Goal: Task Accomplishment & Management: Manage account settings

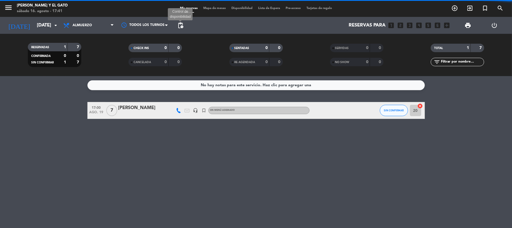
click at [182, 25] on span "pending_actions" at bounding box center [180, 25] width 7 height 7
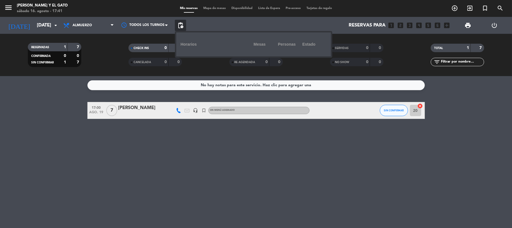
click at [182, 25] on span "pending_actions" at bounding box center [180, 25] width 7 height 7
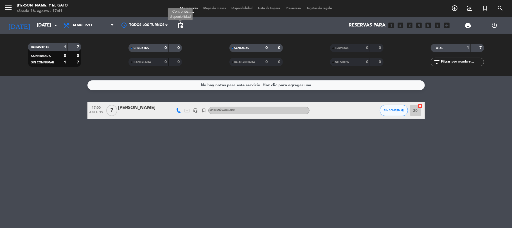
click at [182, 24] on span "pending_actions" at bounding box center [180, 25] width 7 height 7
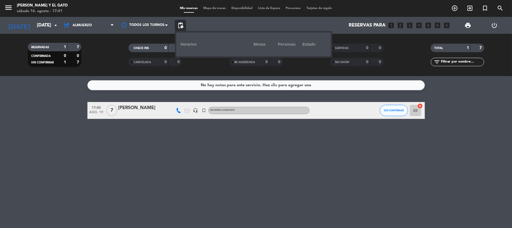
click at [182, 24] on span "pending_actions" at bounding box center [180, 25] width 7 height 7
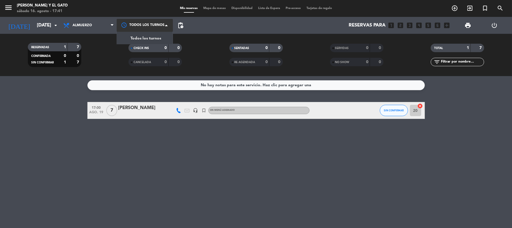
click at [154, 28] on div at bounding box center [145, 25] width 56 height 13
click at [150, 37] on span "Todos los turnos" at bounding box center [146, 38] width 31 height 6
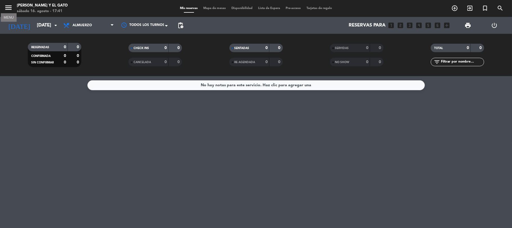
click at [5, 6] on icon "menu" at bounding box center [8, 7] width 8 height 8
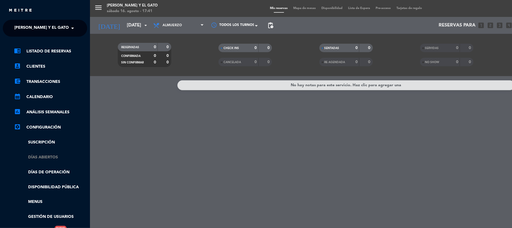
drag, startPoint x: 51, startPoint y: 153, endPoint x: 50, endPoint y: 156, distance: 3.6
click at [50, 153] on ul "chrome_reader_mode Listado de Reservas account_box Clientes account_balance_wal…" at bounding box center [45, 141] width 84 height 187
click at [49, 157] on link "Días abiertos" at bounding box center [50, 157] width 73 height 6
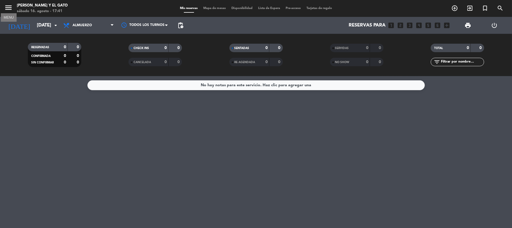
click at [7, 6] on icon "menu" at bounding box center [8, 7] width 8 height 8
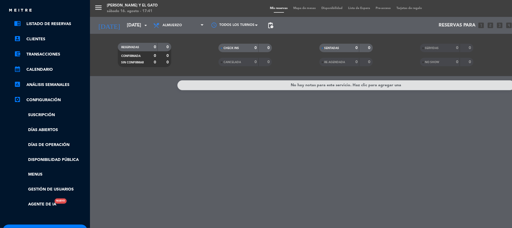
scroll to position [37, 0]
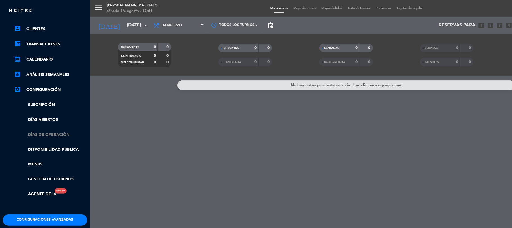
click at [48, 135] on link "Días de Operación" at bounding box center [50, 134] width 73 height 6
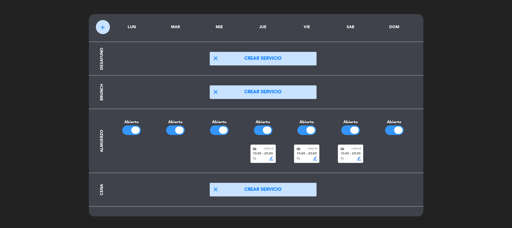
scroll to position [17, 0]
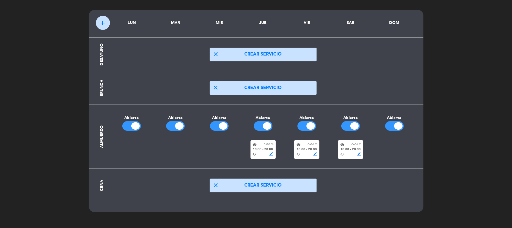
click at [351, 150] on div "10:00 fiber_manual_record 20:00" at bounding box center [350, 149] width 21 height 5
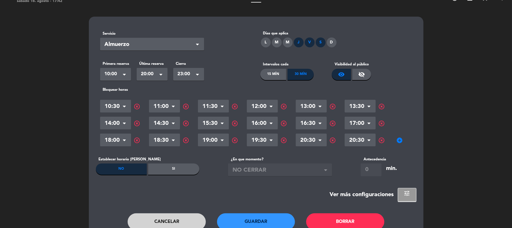
scroll to position [0, 0]
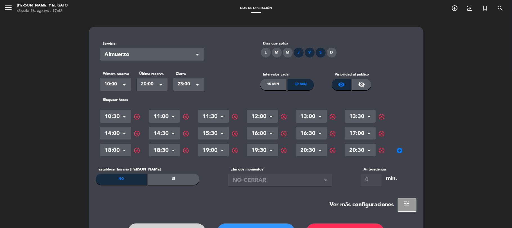
click at [333, 53] on div "D" at bounding box center [332, 53] width 10 height 10
click at [289, 53] on div "M" at bounding box center [288, 53] width 10 height 10
click at [276, 53] on div "M" at bounding box center [277, 53] width 10 height 10
click at [263, 52] on div "L" at bounding box center [266, 53] width 10 height 10
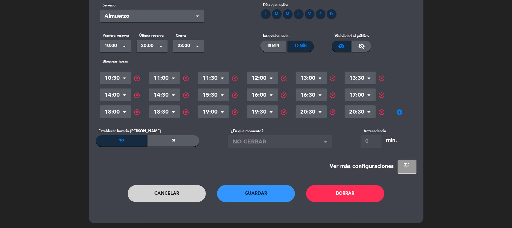
click at [260, 191] on button "Guardar" at bounding box center [256, 193] width 78 height 17
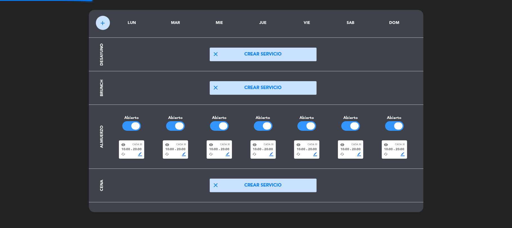
scroll to position [17, 0]
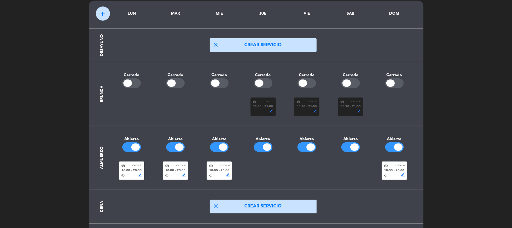
scroll to position [37, 0]
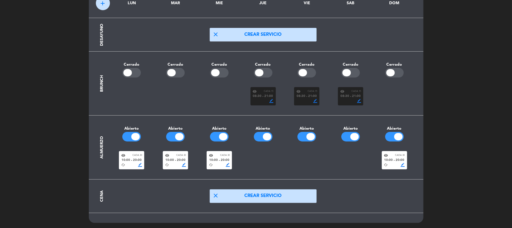
click at [227, 164] on span "border_color" at bounding box center [228, 165] width 4 height 4
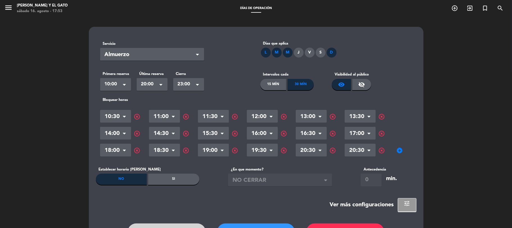
scroll to position [38, 0]
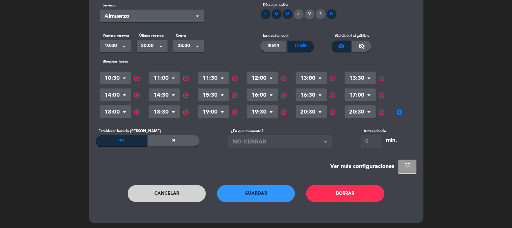
click at [405, 167] on span "tune" at bounding box center [407, 165] width 7 height 7
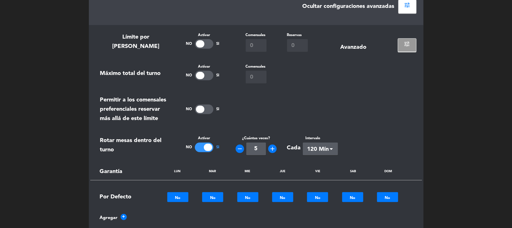
scroll to position [188, 0]
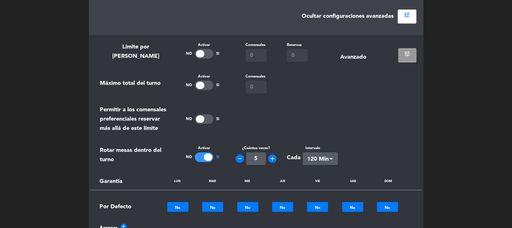
click at [405, 52] on span "tune" at bounding box center [407, 53] width 7 height 7
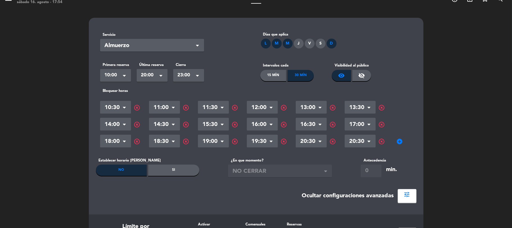
scroll to position [1, 0]
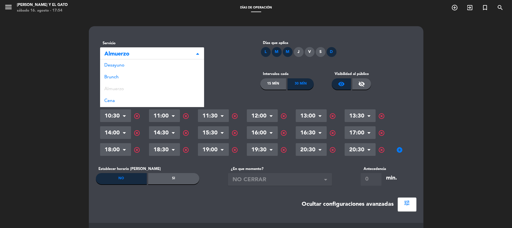
click at [174, 54] on span "Almuerzo" at bounding box center [150, 54] width 91 height 9
click at [134, 75] on div "Brunch" at bounding box center [152, 77] width 104 height 12
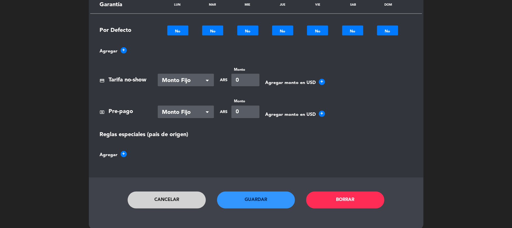
scroll to position [585, 0]
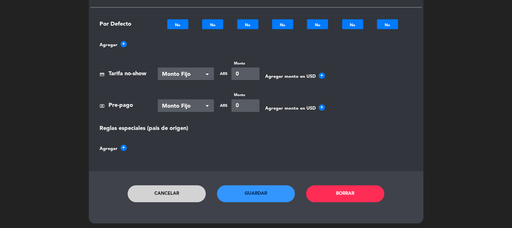
click at [255, 197] on button "Guardar" at bounding box center [256, 193] width 78 height 17
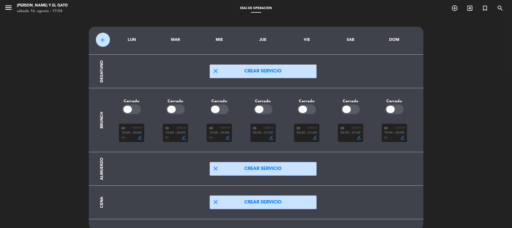
scroll to position [17, 0]
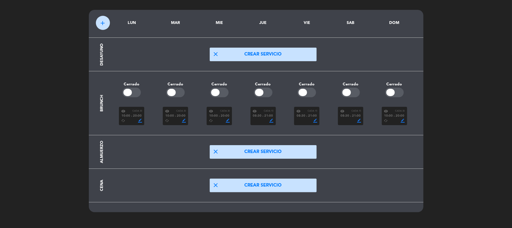
click at [268, 119] on div "border_color" at bounding box center [263, 120] width 21 height 4
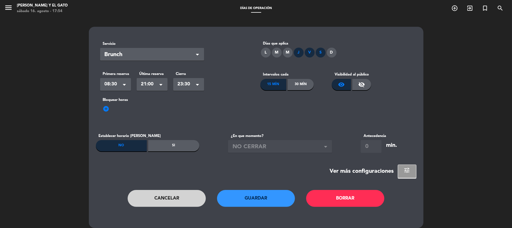
click at [156, 52] on span "Brunch" at bounding box center [150, 54] width 91 height 9
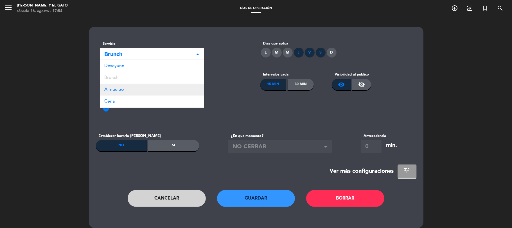
click at [134, 88] on div "Almuerzo" at bounding box center [152, 90] width 104 height 12
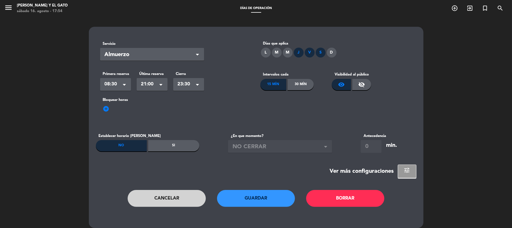
click at [247, 196] on button "Guardar" at bounding box center [256, 198] width 78 height 17
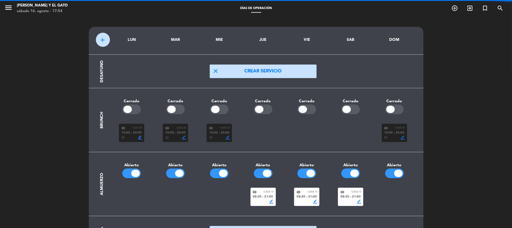
click at [140, 139] on span "border_color" at bounding box center [140, 137] width 4 height 4
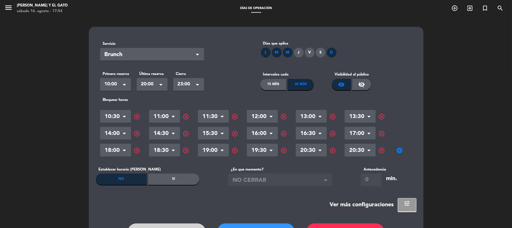
click at [132, 55] on span "Brunch" at bounding box center [150, 54] width 91 height 9
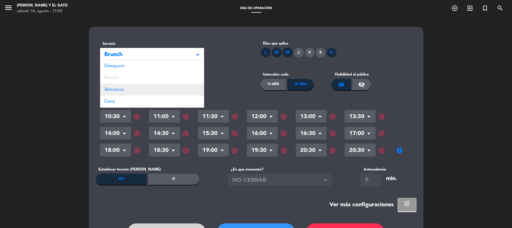
click at [124, 89] on div "Almuerzo" at bounding box center [152, 90] width 104 height 12
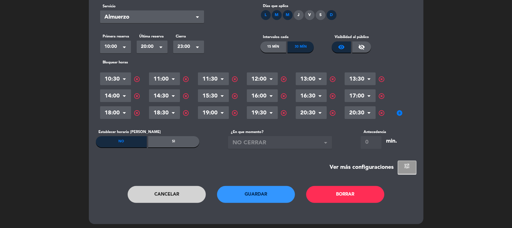
click at [245, 191] on button "Guardar" at bounding box center [256, 194] width 78 height 17
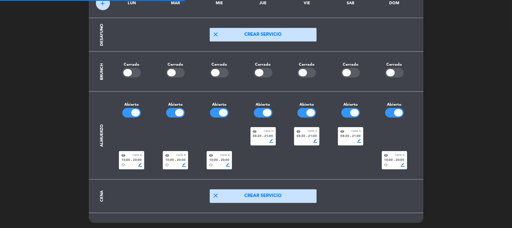
scroll to position [17, 0]
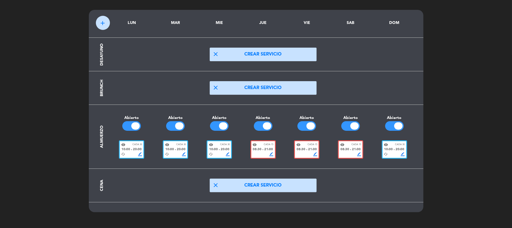
click at [271, 154] on span "border_color" at bounding box center [272, 154] width 4 height 4
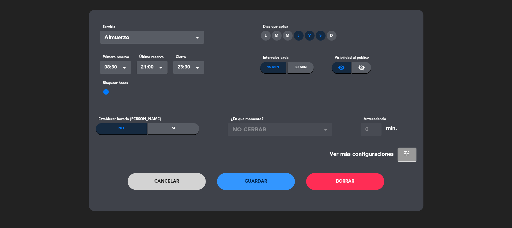
click at [180, 183] on button "Cancelar" at bounding box center [167, 181] width 78 height 17
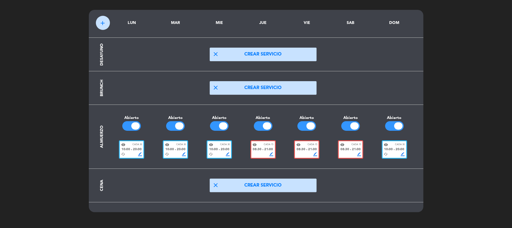
click at [315, 154] on span "border_color" at bounding box center [315, 154] width 4 height 4
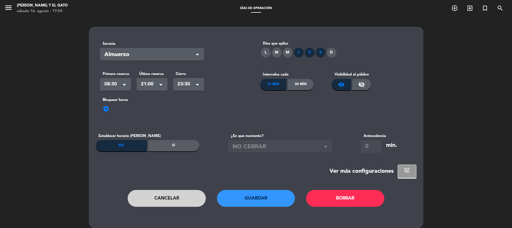
click at [291, 79] on div "30 Mín" at bounding box center [301, 84] width 26 height 11
click at [104, 110] on span "add_circle" at bounding box center [106, 108] width 7 height 7
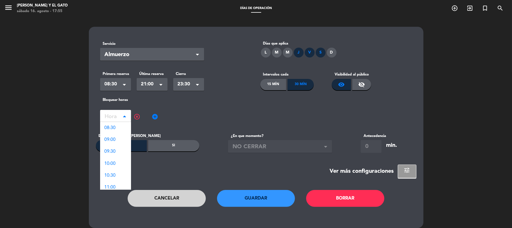
click at [118, 115] on input "text" at bounding box center [115, 117] width 31 height 10
click at [118, 139] on div "09:00" at bounding box center [115, 140] width 31 height 12
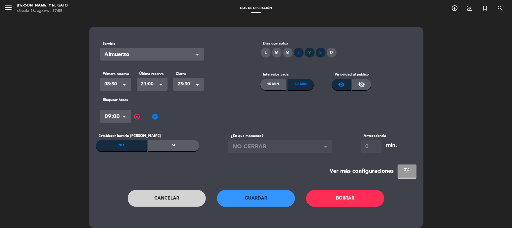
click at [156, 116] on span "add_circle" at bounding box center [155, 116] width 7 height 7
click at [159, 118] on input "text" at bounding box center [164, 117] width 31 height 10
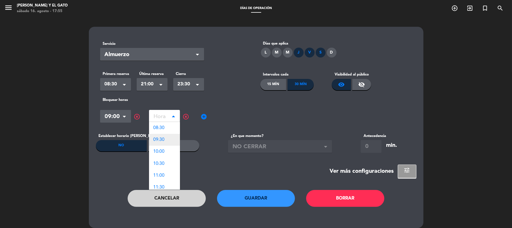
click at [165, 141] on div "09:30" at bounding box center [164, 140] width 31 height 12
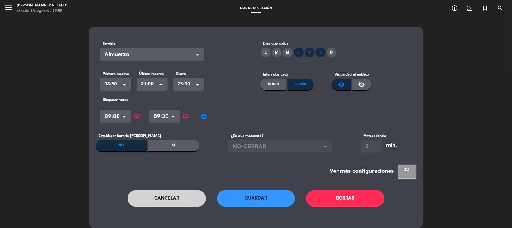
click at [207, 115] on div "Hora × 09:00 × highlight_off Hora × 09:30 × highlight_off add_circle" at bounding box center [256, 116] width 312 height 17
click at [205, 117] on span "add_circle" at bounding box center [204, 116] width 7 height 7
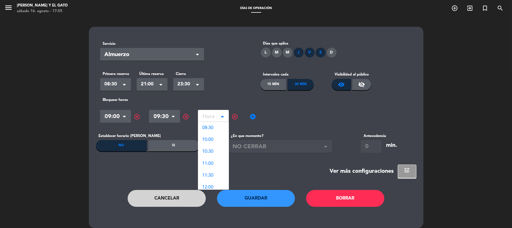
click at [211, 116] on input "text" at bounding box center [213, 117] width 31 height 10
click at [215, 138] on div "10:00" at bounding box center [213, 140] width 31 height 12
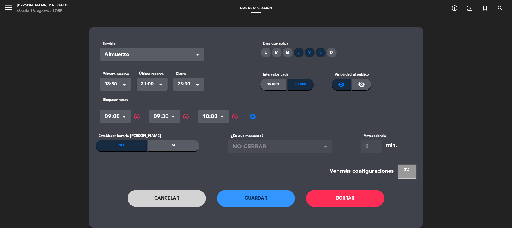
click at [254, 117] on span "add_circle" at bounding box center [253, 116] width 7 height 7
click at [260, 114] on input "text" at bounding box center [262, 117] width 31 height 10
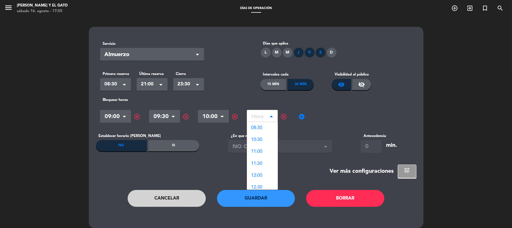
click at [266, 137] on div "10:30" at bounding box center [262, 140] width 31 height 12
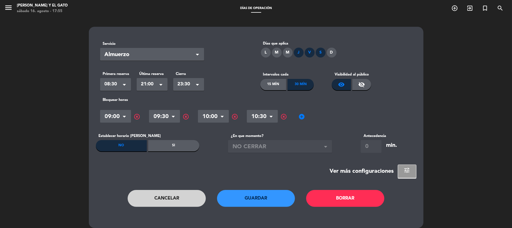
click at [302, 116] on span "add_circle" at bounding box center [302, 116] width 7 height 7
click at [309, 118] on input "text" at bounding box center [311, 117] width 31 height 10
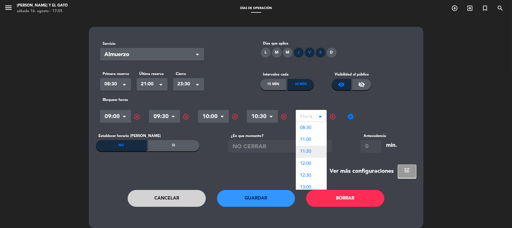
click at [312, 150] on div "11:30" at bounding box center [311, 151] width 31 height 12
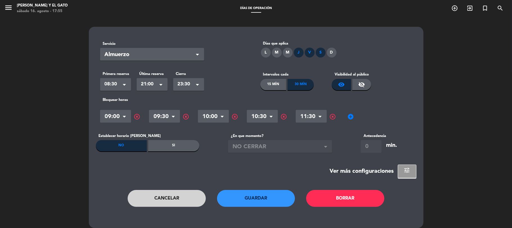
click at [350, 115] on span "add_circle" at bounding box center [351, 116] width 7 height 7
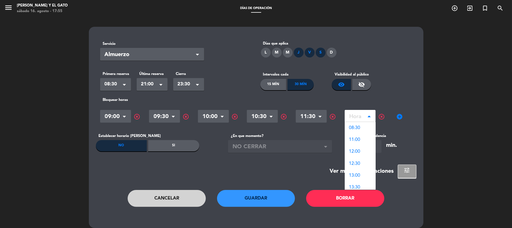
click at [355, 117] on input "text" at bounding box center [360, 117] width 31 height 10
click at [363, 153] on div "12:00" at bounding box center [360, 151] width 31 height 12
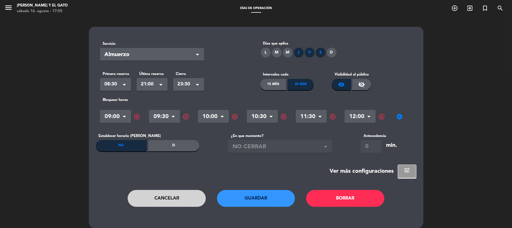
click at [401, 117] on span "add_circle" at bounding box center [400, 116] width 7 height 7
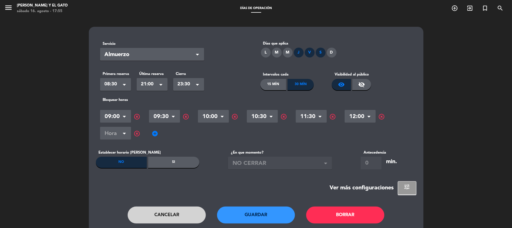
click at [99, 135] on div "Bloquear horas Hora × 09:00 × highlight_off Hora × 09:30 × highlight_off Hora ×…" at bounding box center [256, 119] width 321 height 45
click at [116, 133] on input "text" at bounding box center [115, 134] width 31 height 10
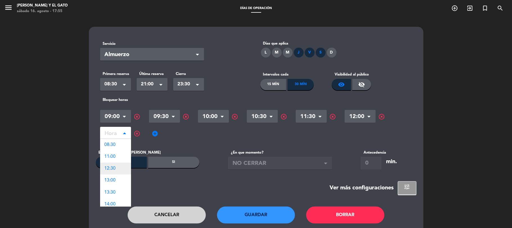
click at [115, 167] on span "12:30" at bounding box center [110, 168] width 11 height 5
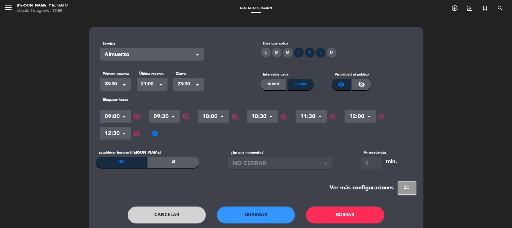
click at [158, 132] on span "add_circle" at bounding box center [155, 133] width 7 height 7
click at [167, 131] on input "text" at bounding box center [164, 134] width 31 height 10
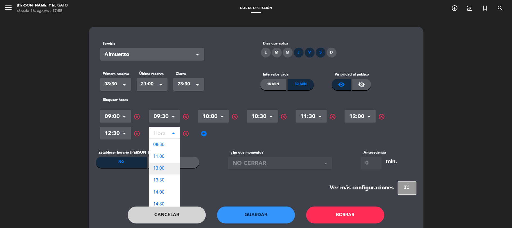
click at [165, 166] on div "13:00" at bounding box center [164, 168] width 31 height 12
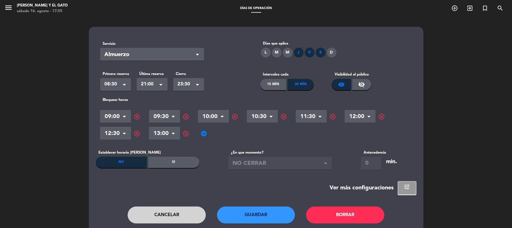
click at [204, 133] on span "add_circle" at bounding box center [204, 133] width 7 height 7
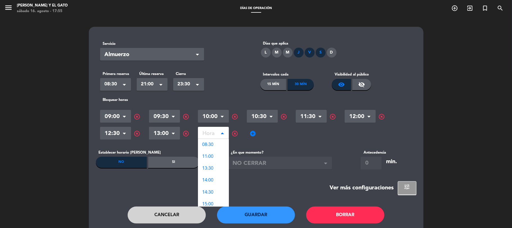
click at [210, 132] on input "text" at bounding box center [213, 134] width 31 height 10
click at [213, 180] on span "14:00" at bounding box center [208, 180] width 11 height 5
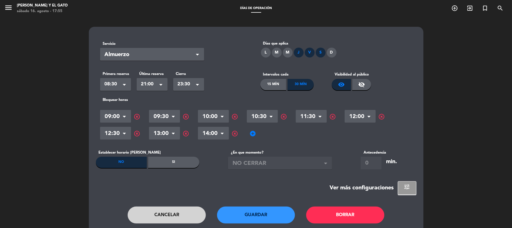
click at [252, 132] on span "add_circle" at bounding box center [253, 133] width 7 height 7
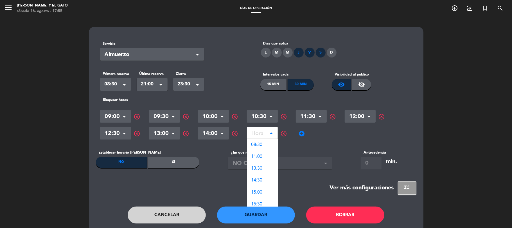
click at [258, 127] on div "Hora" at bounding box center [262, 133] width 31 height 13
click at [264, 178] on div "14:30" at bounding box center [262, 180] width 31 height 12
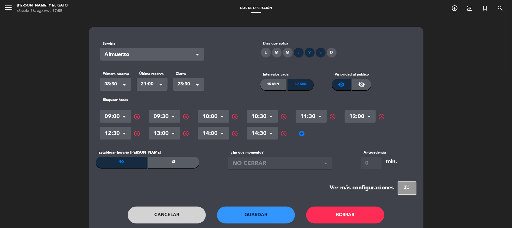
click at [304, 133] on span "add_circle" at bounding box center [302, 133] width 7 height 7
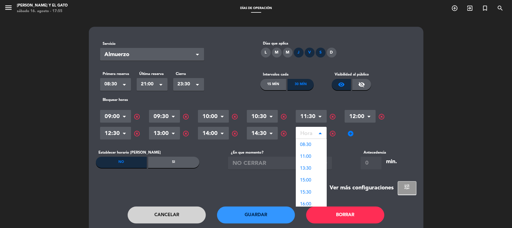
click at [307, 129] on input "text" at bounding box center [311, 134] width 31 height 10
click at [312, 179] on div "15:00" at bounding box center [311, 180] width 31 height 12
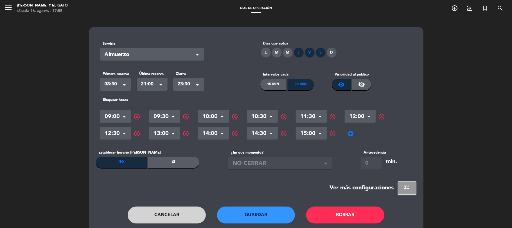
click at [355, 131] on div "Hora × 09:00 × highlight_off Hora × 09:30 × highlight_off Hora × 10:00 × highli…" at bounding box center [256, 125] width 312 height 34
click at [351, 136] on span "add_circle" at bounding box center [351, 133] width 7 height 7
click at [363, 136] on input "text" at bounding box center [360, 134] width 31 height 10
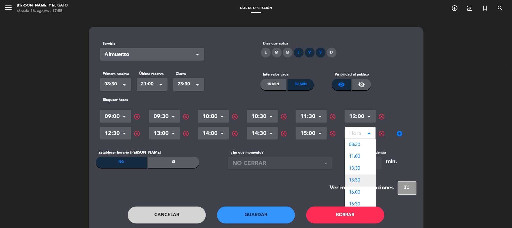
click at [364, 178] on div "15:30" at bounding box center [360, 180] width 31 height 12
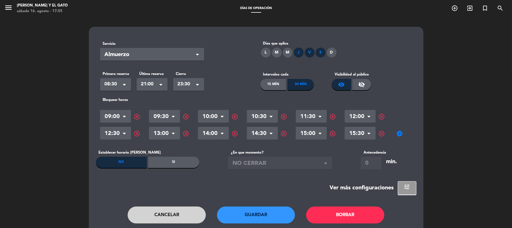
click at [398, 130] on span "add_circle" at bounding box center [400, 133] width 7 height 7
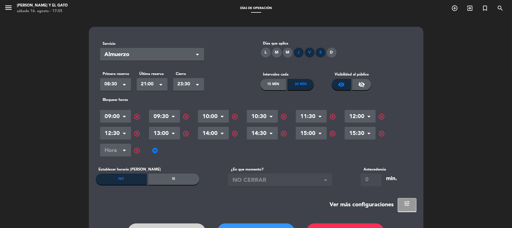
click at [115, 153] on input "text" at bounding box center [115, 151] width 31 height 10
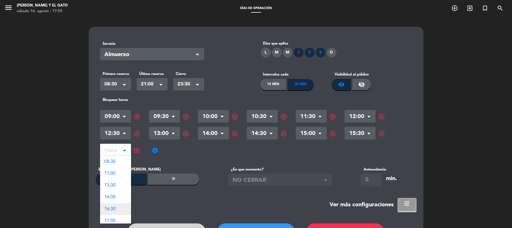
click at [118, 210] on div "16:30" at bounding box center [115, 209] width 31 height 12
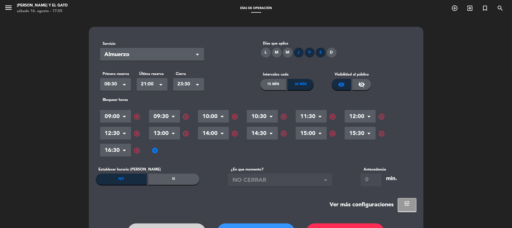
click at [157, 151] on span "add_circle" at bounding box center [155, 150] width 7 height 7
click at [171, 154] on input "text" at bounding box center [164, 151] width 31 height 10
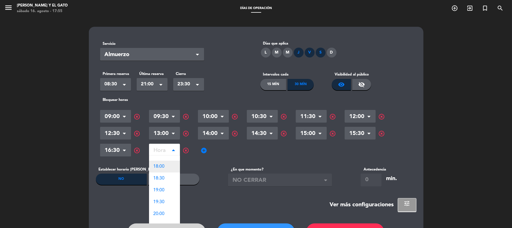
scroll to position [49, 0]
drag, startPoint x: 160, startPoint y: 173, endPoint x: 163, endPoint y: 156, distance: 17.0
click at [163, 156] on div "08:30 11:00 13:30 16:00 17:00 17:30 18:00 18:30 19:00 19:30 20:00 20:30 21:00" at bounding box center [164, 184] width 31 height 154
click at [166, 161] on div "17:00" at bounding box center [164, 160] width 31 height 12
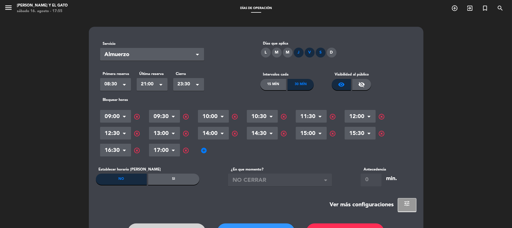
click at [204, 150] on span "add_circle" at bounding box center [204, 150] width 7 height 7
click at [211, 151] on input "text" at bounding box center [213, 151] width 31 height 10
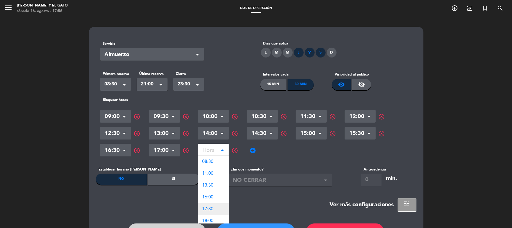
click at [209, 209] on span "17:30" at bounding box center [208, 209] width 11 height 5
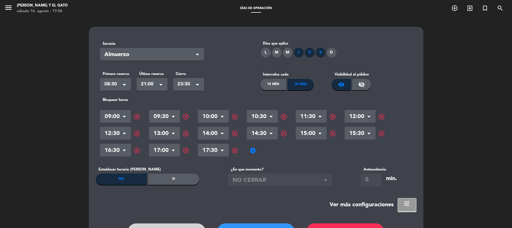
click at [251, 150] on span "add_circle" at bounding box center [253, 150] width 7 height 7
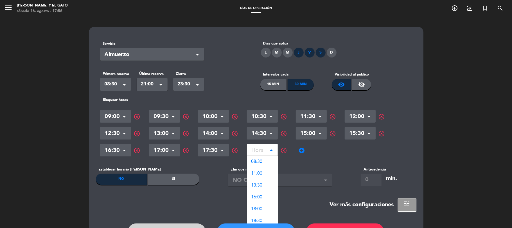
click at [262, 151] on input "text" at bounding box center [262, 151] width 31 height 10
click at [260, 207] on span "18:00" at bounding box center [257, 209] width 11 height 5
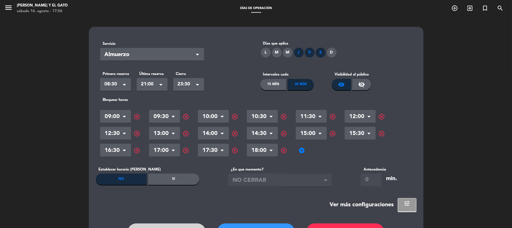
click at [301, 149] on span "add_circle" at bounding box center [302, 150] width 7 height 7
click at [314, 154] on div "Hora" at bounding box center [311, 150] width 31 height 13
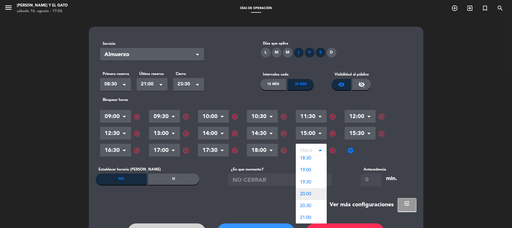
scroll to position [51, 0]
click at [310, 168] on span "19:00" at bounding box center [306, 169] width 11 height 5
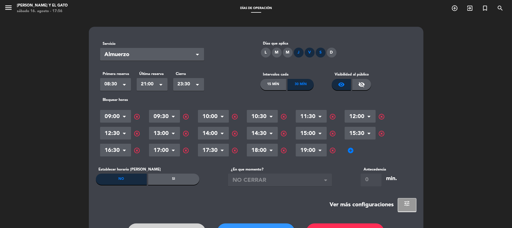
click at [348, 149] on span "add_circle" at bounding box center [351, 150] width 7 height 7
click at [353, 149] on input "text" at bounding box center [360, 151] width 31 height 10
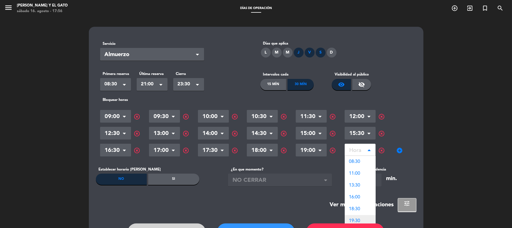
click at [357, 216] on div "19:30" at bounding box center [360, 221] width 31 height 12
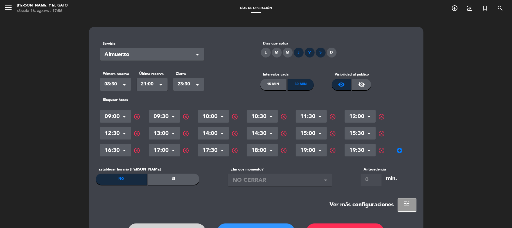
click at [397, 151] on span "add_circle" at bounding box center [400, 150] width 7 height 7
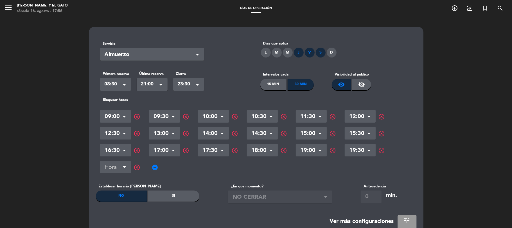
click at [114, 165] on input "text" at bounding box center [115, 168] width 31 height 10
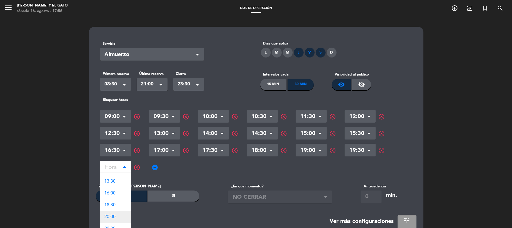
scroll to position [27, 0]
click at [112, 208] on span "20:00" at bounding box center [110, 210] width 11 height 5
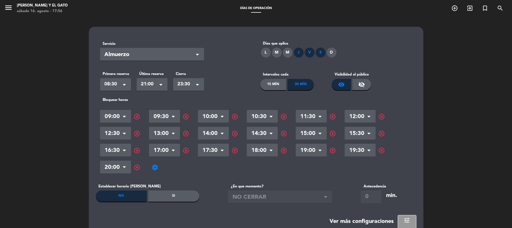
click at [154, 167] on span "add_circle" at bounding box center [155, 167] width 7 height 7
click at [165, 168] on input "text" at bounding box center [164, 168] width 31 height 10
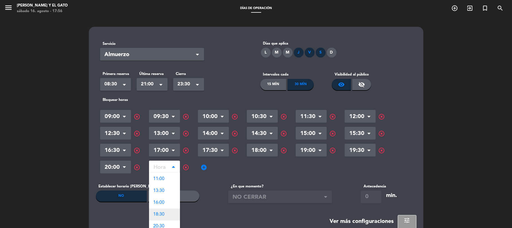
scroll to position [15, 0]
click at [163, 222] on span "20:30" at bounding box center [159, 222] width 11 height 5
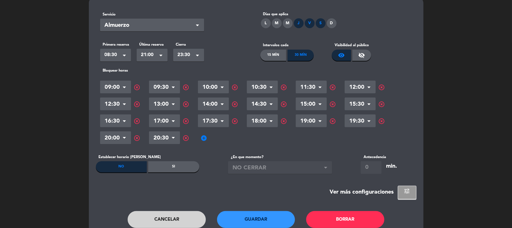
scroll to position [37, 0]
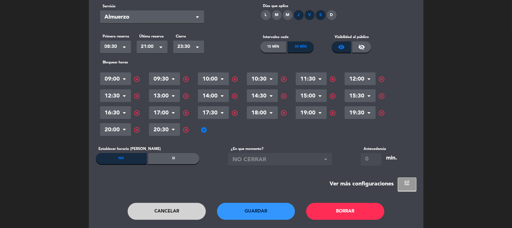
click at [264, 212] on button "Guardar" at bounding box center [256, 211] width 78 height 17
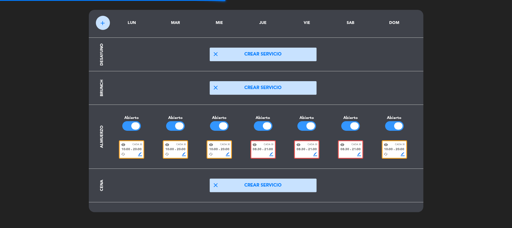
scroll to position [17, 0]
click at [271, 153] on span "border_color" at bounding box center [272, 154] width 4 height 4
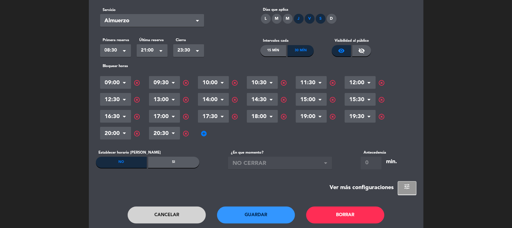
scroll to position [55, 0]
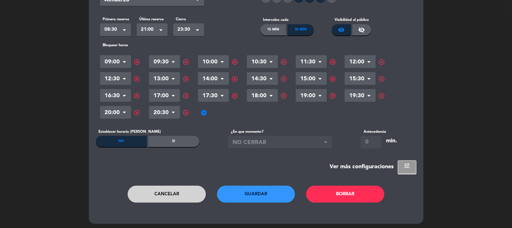
click at [253, 190] on button "Guardar" at bounding box center [256, 193] width 78 height 17
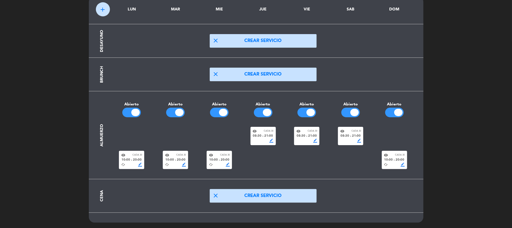
click at [359, 141] on span "border_color" at bounding box center [359, 140] width 4 height 4
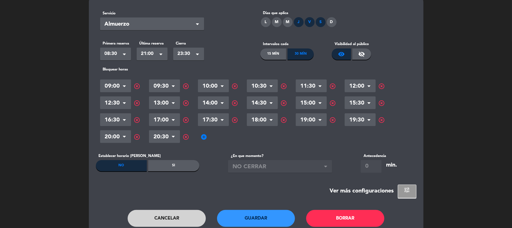
scroll to position [0, 0]
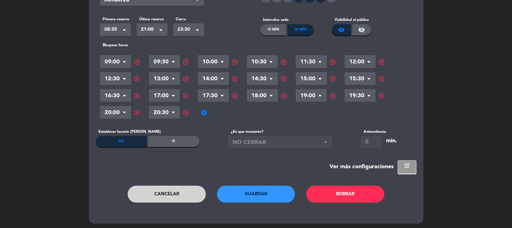
click at [254, 193] on button "Guardar" at bounding box center [256, 193] width 78 height 17
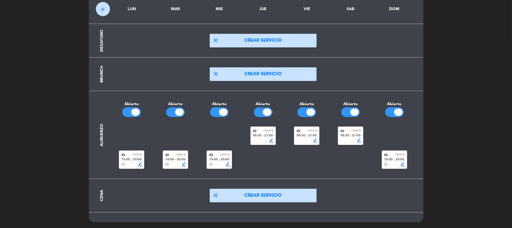
scroll to position [30, 0]
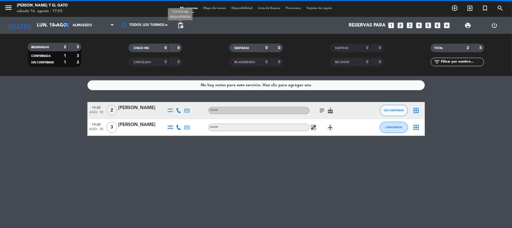
click at [180, 26] on span "pending_actions" at bounding box center [180, 25] width 7 height 7
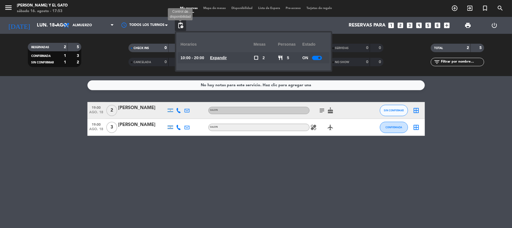
click at [184, 26] on span "pending_actions" at bounding box center [180, 25] width 7 height 7
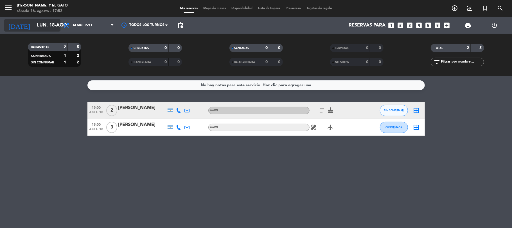
click at [44, 22] on input "lun. 18 ago." at bounding box center [64, 25] width 61 height 11
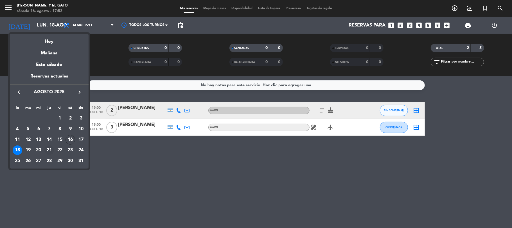
click at [49, 150] on div "21" at bounding box center [49, 150] width 10 height 10
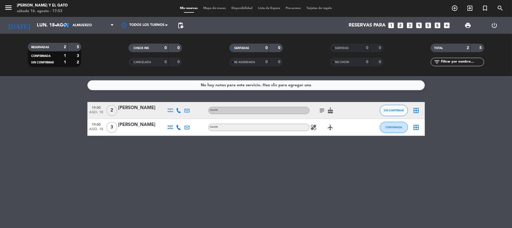
type input "jue. 21 ago."
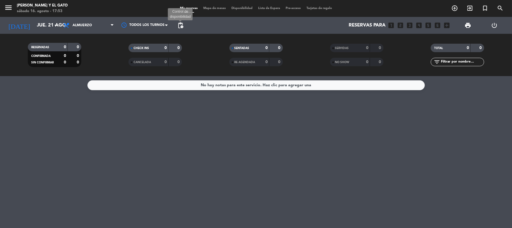
click at [179, 26] on span "pending_actions" at bounding box center [180, 25] width 7 height 7
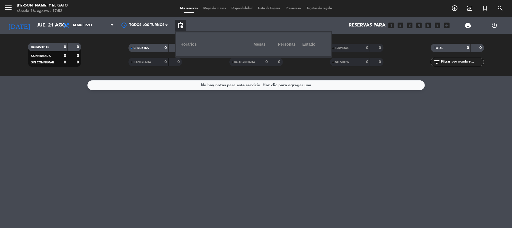
click at [226, 49] on div "Horarios" at bounding box center [217, 44] width 73 height 15
click at [249, 50] on div "Horarios" at bounding box center [217, 44] width 73 height 15
click at [245, 49] on div "Horarios" at bounding box center [217, 44] width 73 height 15
click at [155, 28] on div at bounding box center [145, 25] width 56 height 13
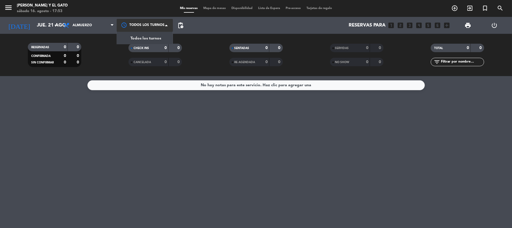
click at [157, 40] on span "Todos los turnos" at bounding box center [146, 38] width 31 height 6
click at [181, 26] on span "pending_actions" at bounding box center [180, 25] width 7 height 7
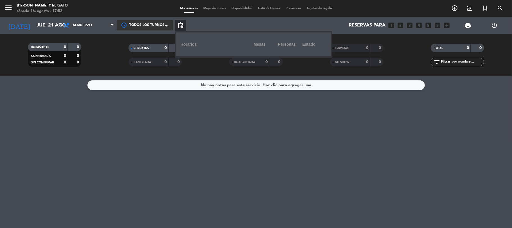
click at [209, 136] on div "No hay notas para este servicio. Haz clic para agregar una" at bounding box center [256, 152] width 512 height 152
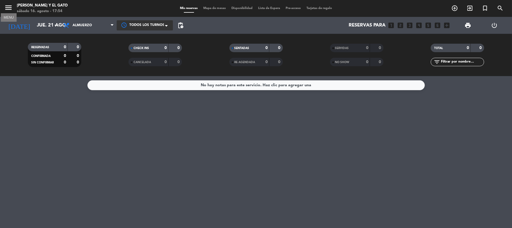
click at [9, 8] on icon "menu" at bounding box center [8, 7] width 8 height 8
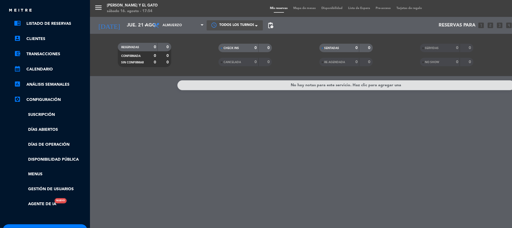
scroll to position [63, 0]
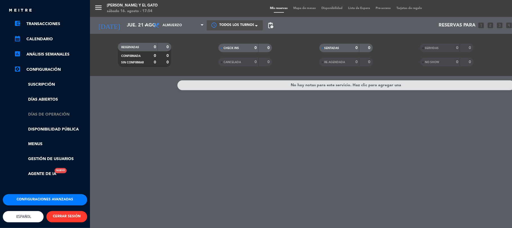
click at [61, 111] on link "Días de Operación" at bounding box center [50, 114] width 73 height 6
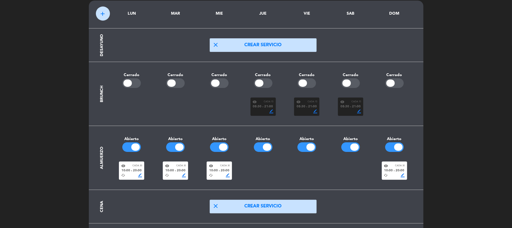
scroll to position [37, 0]
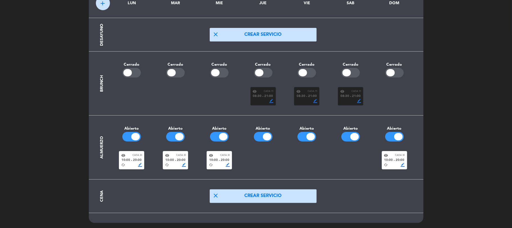
click at [273, 100] on span "border_color" at bounding box center [272, 101] width 4 height 4
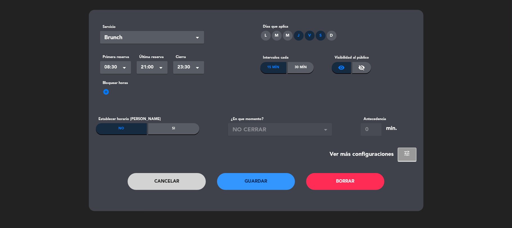
scroll to position [0, 0]
